Goal: Communication & Community: Participate in discussion

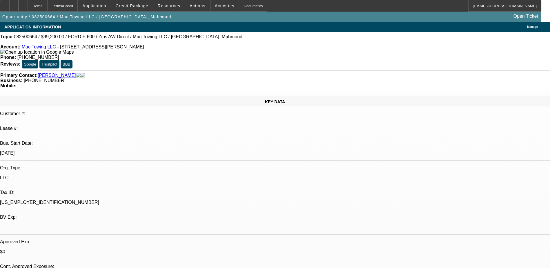
select select "0.2"
select select "2"
select select "0.1"
select select "0.2"
select select "2"
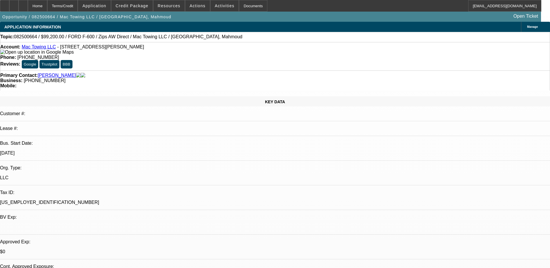
select select "0.1"
select select "0.2"
select select "2"
select select "0.1"
select select "0"
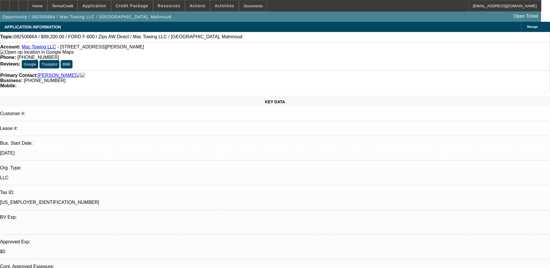
select select "2"
select select "0.1"
select select "1"
select select "2"
select select "4"
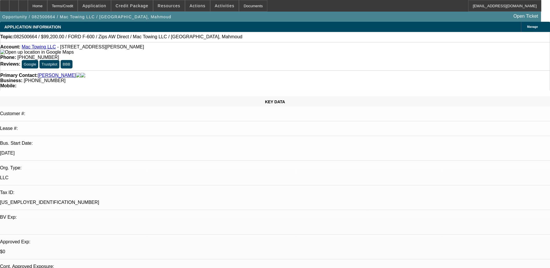
select select "1"
select select "2"
select select "4"
select select "1"
select select "2"
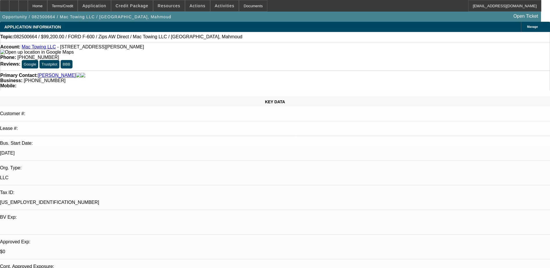
select select "4"
select select "1"
select select "2"
select select "4"
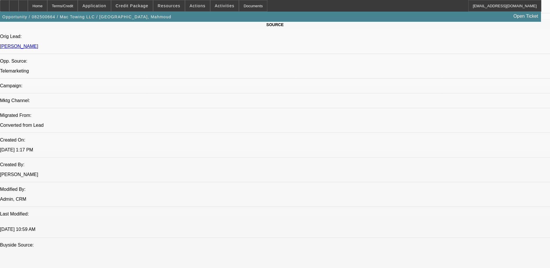
scroll to position [377, 0]
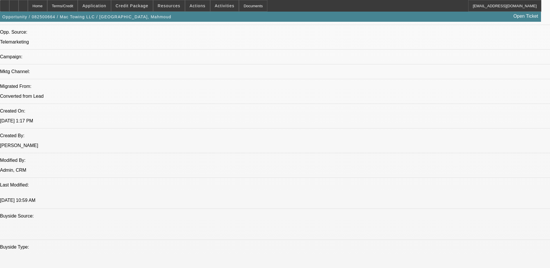
drag, startPoint x: 90, startPoint y: 164, endPoint x: 119, endPoint y: 162, distance: 29.4
drag, startPoint x: 119, startPoint y: 162, endPoint x: 112, endPoint y: 167, distance: 8.7
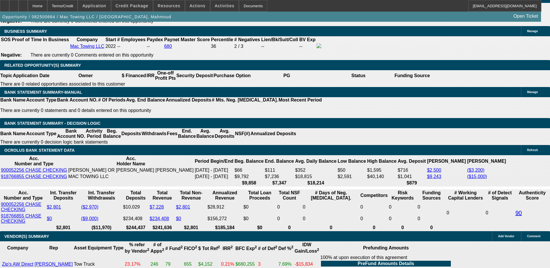
scroll to position [870, 0]
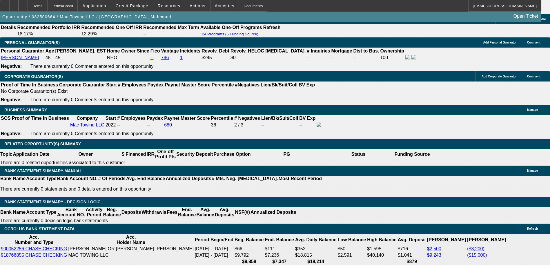
drag, startPoint x: 435, startPoint y: 192, endPoint x: 503, endPoint y: 218, distance: 73.2
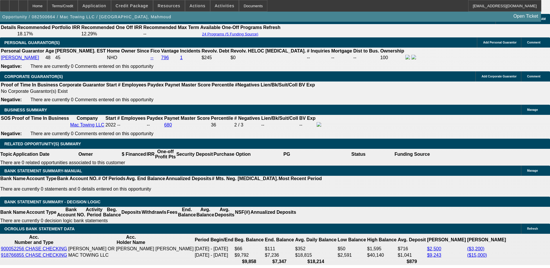
drag, startPoint x: 432, startPoint y: 208, endPoint x: 515, endPoint y: 215, distance: 83.5
drag, startPoint x: 515, startPoint y: 216, endPoint x: 445, endPoint y: 215, distance: 69.3
drag, startPoint x: 453, startPoint y: 210, endPoint x: 499, endPoint y: 217, distance: 47.3
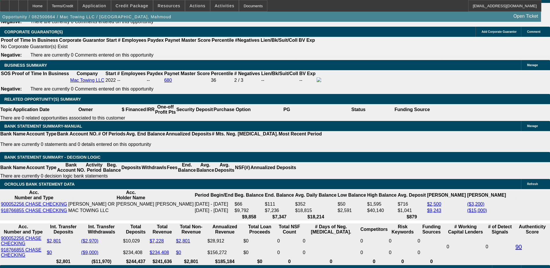
scroll to position [928, 0]
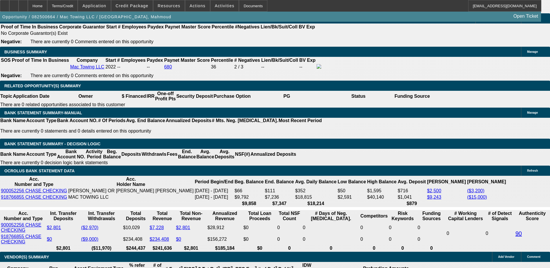
drag, startPoint x: 421, startPoint y: 190, endPoint x: 511, endPoint y: 224, distance: 96.0
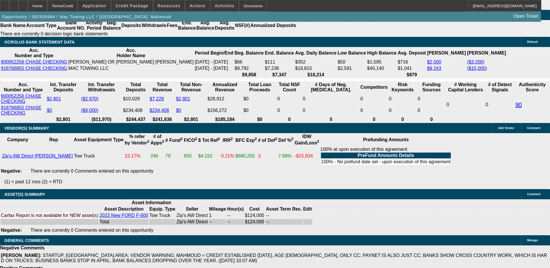
scroll to position [1073, 0]
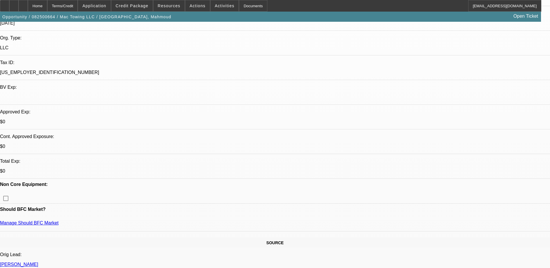
scroll to position [116, 0]
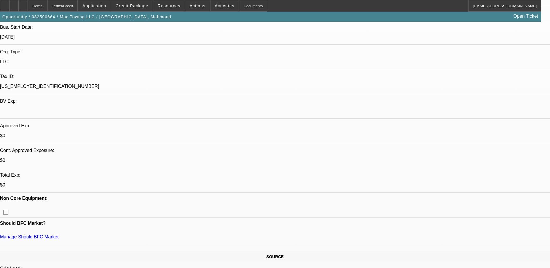
drag, startPoint x: 401, startPoint y: 210, endPoint x: 422, endPoint y: 209, distance: 20.3
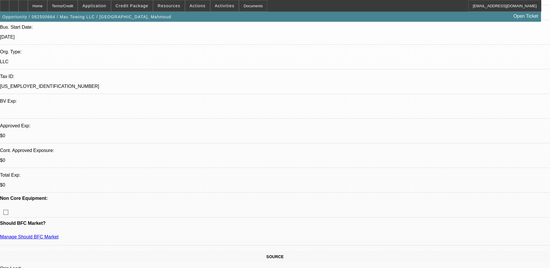
drag, startPoint x: 422, startPoint y: 209, endPoint x: 484, endPoint y: 211, distance: 62.1
drag, startPoint x: 531, startPoint y: 206, endPoint x: 606, endPoint y: 194, distance: 76.7
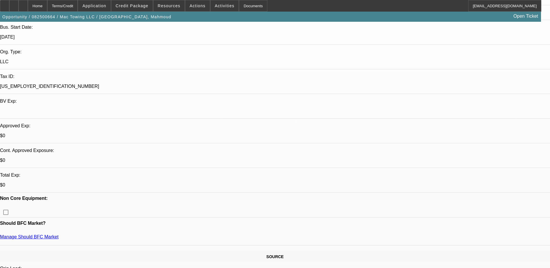
click at [550, 152] on html "Home Terms/Credit Application Credit Package Resources Actions Activities Docum…" at bounding box center [275, 18] width 550 height 268
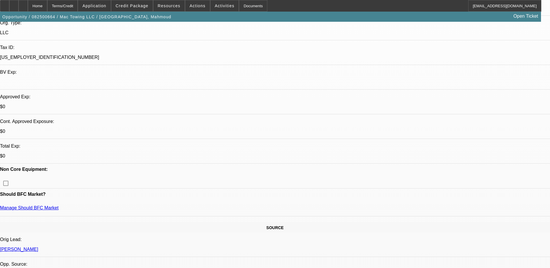
scroll to position [0, 0]
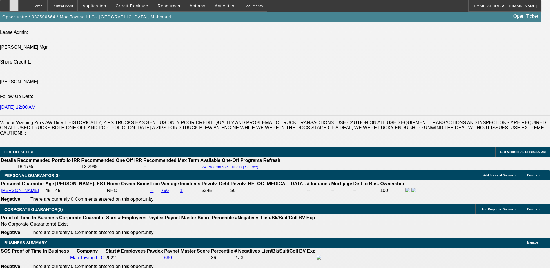
scroll to position [725, 0]
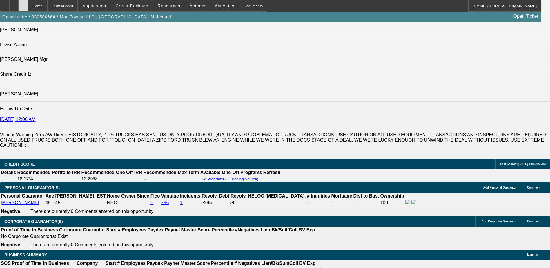
click at [28, 3] on div at bounding box center [23, 6] width 9 height 12
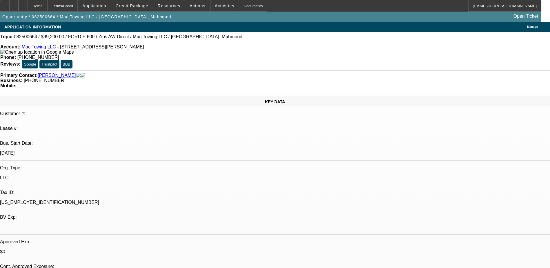
select select "0.2"
select select "2"
select select "0.1"
select select "0.2"
select select "2"
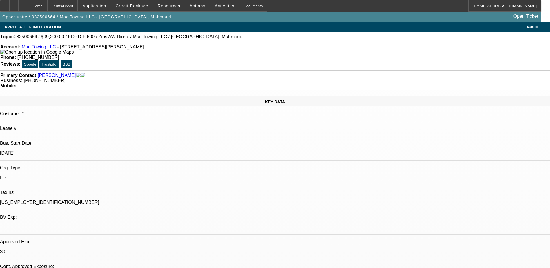
select select "0.1"
select select "0"
select select "2"
select select "0.1"
select select "1"
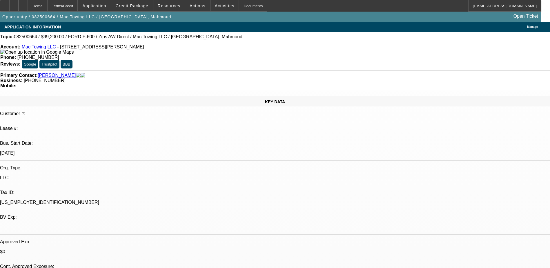
select select "2"
select select "4"
select select "1"
select select "2"
select select "4"
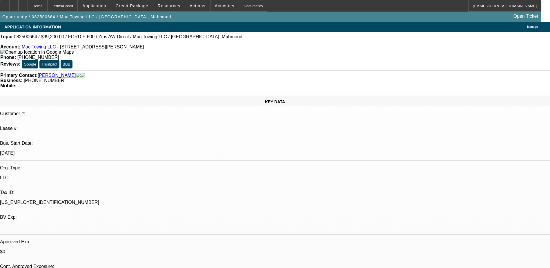
select select "1"
select select "2"
select select "4"
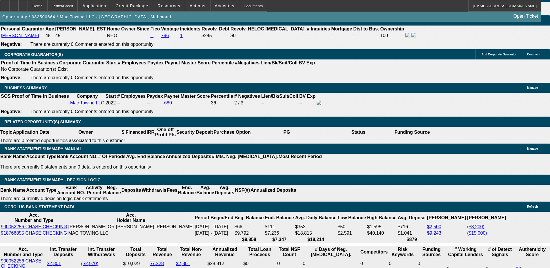
scroll to position [889, 0]
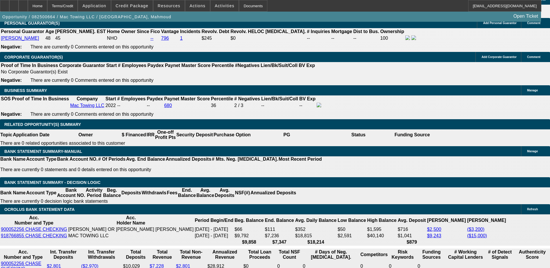
drag, startPoint x: 468, startPoint y: 188, endPoint x: 503, endPoint y: 198, distance: 37.1
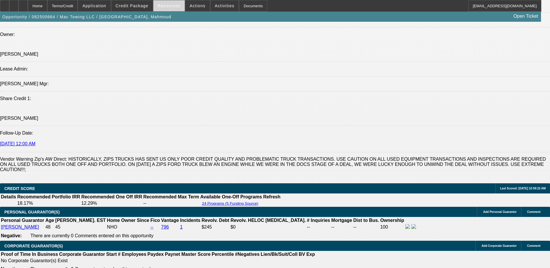
scroll to position [657, 0]
